Goal: Task Accomplishment & Management: Complete application form

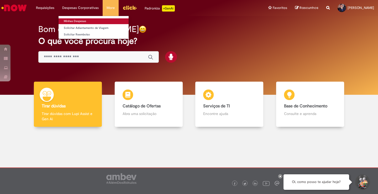
click at [79, 20] on link "Minhas Despesas" at bounding box center [94, 21] width 70 height 6
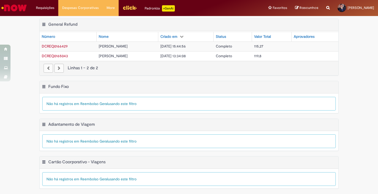
click at [232, 46] on span "Completo" at bounding box center [224, 46] width 16 height 5
click at [58, 70] on div "paginação" at bounding box center [58, 68] width 9 height 9
click at [59, 66] on div "paginação" at bounding box center [58, 68] width 9 height 9
click at [48, 69] on div "paginação" at bounding box center [48, 68] width 9 height 9
click at [50, 43] on td "DCREQ0166429" at bounding box center [68, 46] width 57 height 10
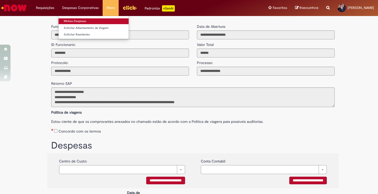
click at [71, 20] on link "Minhas Despesas" at bounding box center [94, 21] width 70 height 6
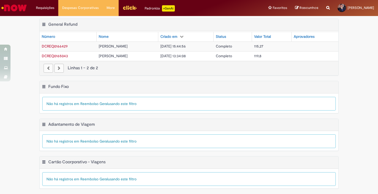
click at [233, 66] on div "Linhas 1 − 2 de 2" at bounding box center [189, 68] width 291 height 6
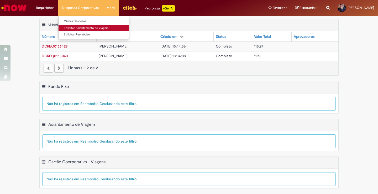
click at [80, 29] on link "Solicitar Adiantamento de Viagem" at bounding box center [94, 28] width 70 height 6
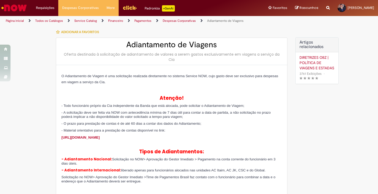
type input "********"
type input "**********"
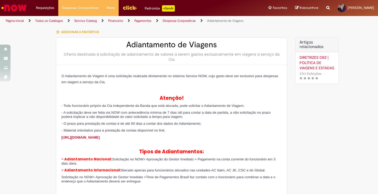
type input "**********"
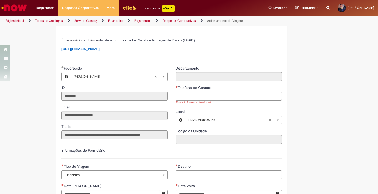
scroll to position [184, 0]
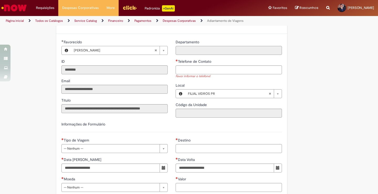
click at [221, 46] on input "Departamento" at bounding box center [229, 50] width 106 height 9
click at [210, 53] on input "Departamento" at bounding box center [229, 50] width 106 height 9
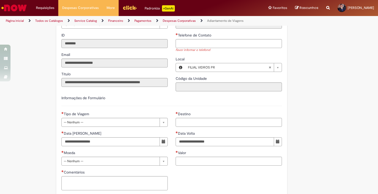
scroll to position [236, 0]
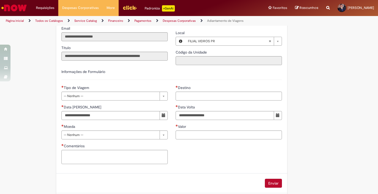
click at [128, 3] on link "Menu Cabeçalho" at bounding box center [130, 8] width 22 height 16
